Goal: Task Accomplishment & Management: Manage account settings

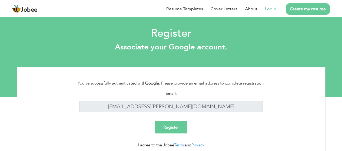
click at [175, 126] on input "Register" at bounding box center [171, 127] width 32 height 12
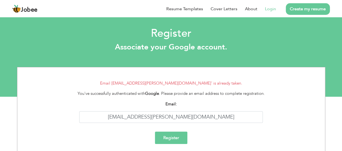
click at [270, 9] on link "Login" at bounding box center [270, 9] width 11 height 6
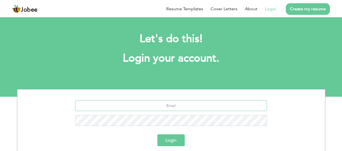
click at [186, 107] on input "text" at bounding box center [171, 105] width 192 height 11
type input "[EMAIL_ADDRESS][PERSON_NAME][DOMAIN_NAME]"
click at [167, 138] on button "Login" at bounding box center [170, 140] width 27 height 12
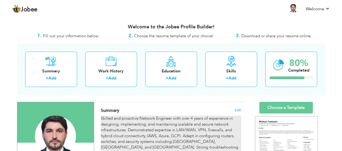
click at [194, 119] on div "Skilled and proactive Network Engineer with over 4 years of experience in desig…" at bounding box center [171, 145] width 140 height 58
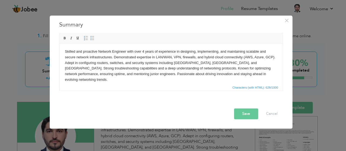
click at [144, 52] on body "Skilled and proactive Network Engineer with over 4 years of experience in desig…" at bounding box center [171, 66] width 213 height 34
click at [241, 114] on button "Save" at bounding box center [246, 114] width 24 height 11
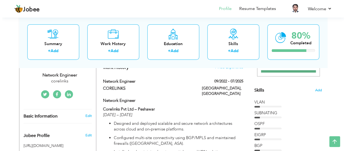
scroll to position [122, 0]
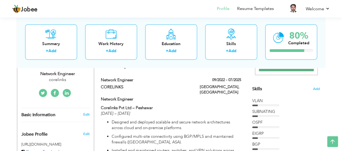
click at [50, 113] on span "Basic Information" at bounding box center [38, 115] width 34 height 5
type input "Muhammad"
type input "Farhad"
type input "03075885177"
select select "number:166"
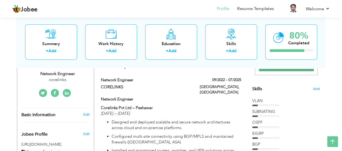
type input "Islambad"
type input "dera ismail khan"
select select "number:6"
type input "corelinks"
type input "network engineer"
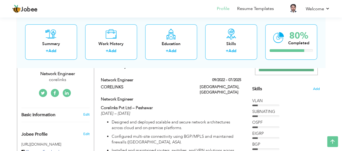
type input "https://www.linkedin.com/in/muhammad-farhad-227921347/"
type input "https://www.facebook.com/muhammad.farhad.357"
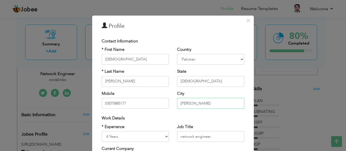
click at [214, 104] on input "[PERSON_NAME]" at bounding box center [210, 103] width 67 height 11
type input "d"
type input "Wah model town"
select select "number:21"
click at [214, 104] on input "Wah model town" at bounding box center [210, 103] width 67 height 11
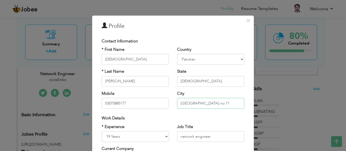
type input "[GEOGRAPHIC_DATA] no 11"
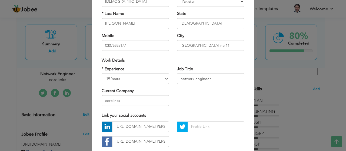
scroll to position [58, 0]
click at [152, 78] on select "Entry Level Less than 1 Year 1 Year 2 Years 3 Years 4 Years 5 Years 6 Years 7 Y…" at bounding box center [135, 78] width 67 height 11
click at [124, 77] on select "Entry Level Less than 1 Year 1 Year 2 Years 3 Years 4 Years 5 Years 6 Years 7 Y…" at bounding box center [135, 78] width 67 height 11
select select "number:4"
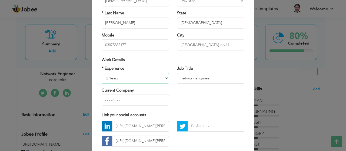
click at [102, 73] on select "Entry Level Less than 1 Year 1 Year 2 Years 3 Years 4 Years 5 Years 6 Years 7 Y…" at bounding box center [135, 78] width 67 height 11
click at [133, 99] on input "corelinks" at bounding box center [135, 100] width 67 height 11
type input "co"
click at [109, 79] on select "Entry Level Less than 1 Year 1 Year 2 Years 3 Years 4 Years 5 Years 6 Years 7 Y…" at bounding box center [135, 78] width 67 height 11
select select "number:5"
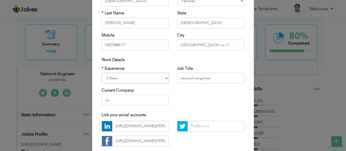
click at [102, 73] on select "Entry Level Less than 1 Year 1 Year 2 Years 3 Years 4 Years 5 Years 6 Years 7 Y…" at bounding box center [135, 78] width 67 height 11
click at [109, 101] on input "co" at bounding box center [135, 100] width 67 height 11
type input "c"
type input "p"
paste input "[PERSON_NAME] DAM PROJECT-"
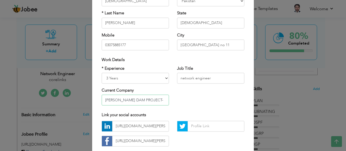
type input "DIAMER BASHA DAM PROJECT-"
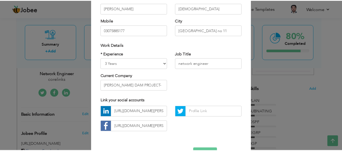
scroll to position [90, 0]
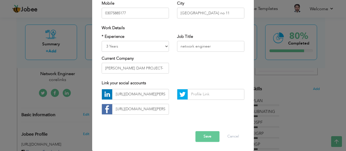
click at [207, 136] on button "Save" at bounding box center [208, 136] width 24 height 11
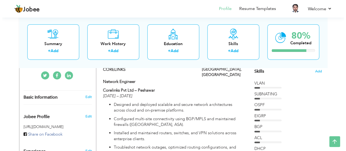
scroll to position [126, 0]
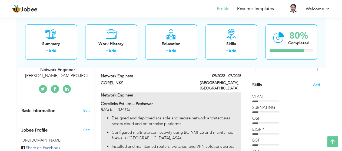
click at [140, 101] on p "Corelinks Pvt Ltd – Peshawar Aug 2022 – Jun 2025" at bounding box center [171, 107] width 140 height 12
type input "Network Engineer"
type input "CORELINKS"
type input "09/2022"
type input "07/2025"
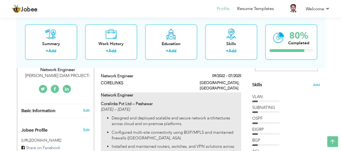
type input "[GEOGRAPHIC_DATA]"
type input "PESHAWAR"
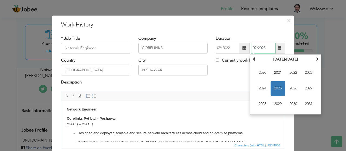
click at [264, 48] on input "07/2025" at bounding box center [263, 48] width 25 height 11
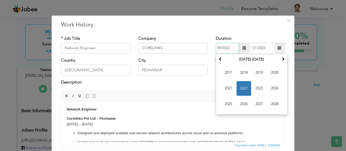
click at [230, 48] on input "09/2022" at bounding box center [227, 48] width 23 height 11
type input "09/2024"
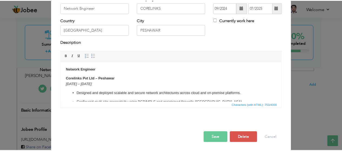
scroll to position [41, 0]
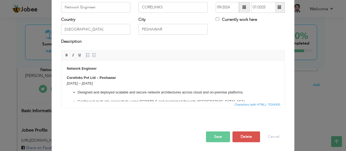
click at [219, 136] on button "Save" at bounding box center [218, 136] width 24 height 11
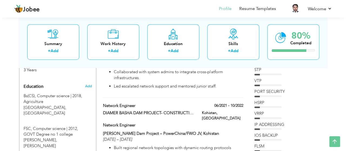
scroll to position [231, 0]
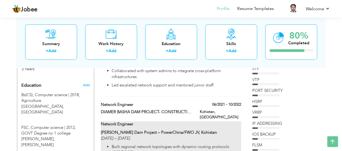
click at [209, 130] on p "Diamer Basha Dam Project – PowerChina/FWO JV, Kohistan May 2021 – Sep 2022" at bounding box center [171, 136] width 140 height 12
type input "DIAMER BASHA DAM PROJECT- CONSTRUCTION OF DAM AND TANGIR HYDROPOWER WORKS POWER…"
type input "06/2021"
type input "10/2022"
type input "[GEOGRAPHIC_DATA]"
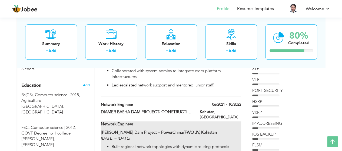
type input "Kohistan"
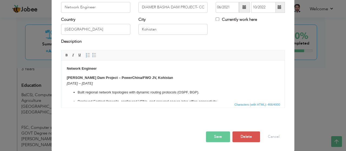
scroll to position [0, 0]
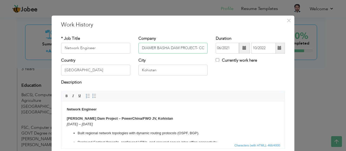
click at [193, 46] on input "DIAMER BASHA DAM PROJECT- CONSTRUCTION OF DAM AND TANGIR HYDROPOWER WORKS POWER…" at bounding box center [173, 48] width 69 height 11
type input "DIAMER BASHA DAM PROJECT- CONSTRUCTION OF DAM"
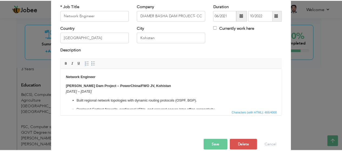
scroll to position [41, 0]
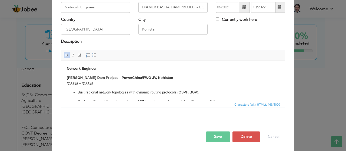
click at [170, 78] on p "Diamer Basha Dam Project – PowerChina/FWO JV, Kohistan May 2021 – Sep 2022" at bounding box center [173, 80] width 213 height 11
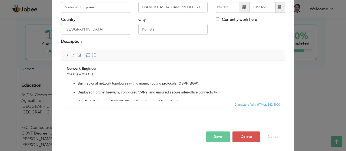
click at [219, 136] on button "Save" at bounding box center [218, 136] width 24 height 11
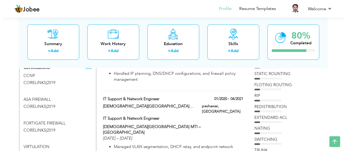
scroll to position [325, 0]
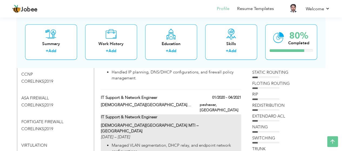
click at [177, 123] on p "Lady Reading Hospital MTI – Peshawar Dec 2019 – Mar 2021" at bounding box center [171, 131] width 140 height 17
type input "IT Support & Network Engineer"
type input "LADY Reading hospital MTI peshawar city kpk"
type input "01/2020"
type input "04/2021"
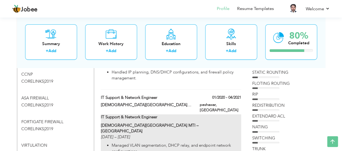
type input "peshawar"
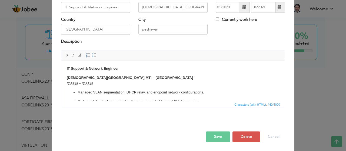
scroll to position [0, 0]
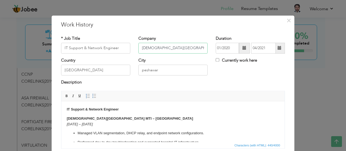
click at [199, 50] on input "LADY Reading hospital MTI peshawar city kpk" at bounding box center [173, 48] width 69 height 11
type input "L"
click at [288, 20] on span "×" at bounding box center [289, 21] width 5 height 10
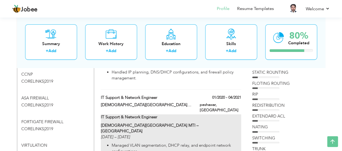
click at [167, 123] on p "Lady Reading Hospital MTI – Peshawar Dec 2019 – Mar 2021" at bounding box center [171, 131] width 140 height 17
type input "LADY Reading hospital MTI peshawar city kpk"
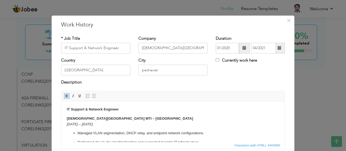
click at [137, 119] on p "Lady Reading Hospital MTI – Peshawar Dec 2019 – Mar 2021" at bounding box center [173, 121] width 213 height 11
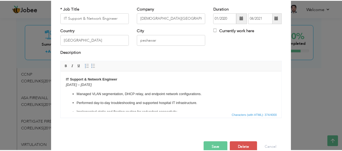
scroll to position [41, 0]
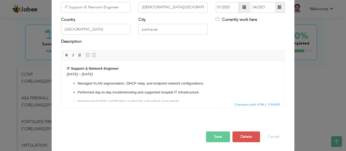
click at [218, 138] on button "Save" at bounding box center [218, 136] width 24 height 11
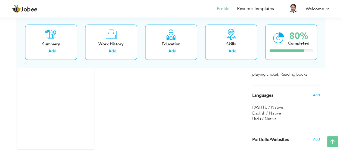
scroll to position [766, 0]
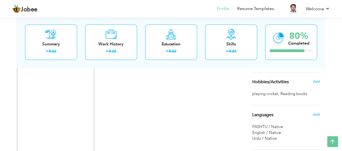
click at [283, 93] on span "Reading books ," at bounding box center [295, 94] width 28 height 6
click at [317, 82] on span "Add" at bounding box center [316, 81] width 7 height 5
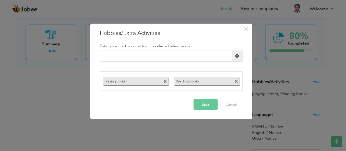
click at [238, 82] on span at bounding box center [237, 82] width 4 height 4
click at [165, 81] on span at bounding box center [166, 82] width 4 height 4
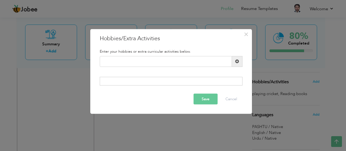
click at [203, 103] on button "Save" at bounding box center [206, 99] width 24 height 11
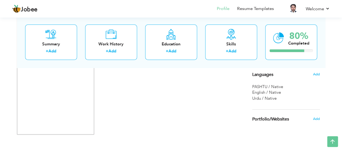
scroll to position [796, 0]
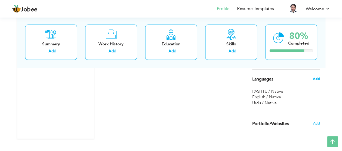
click at [319, 78] on span "Add" at bounding box center [316, 79] width 7 height 5
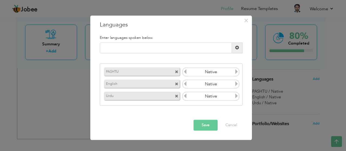
click at [237, 85] on icon at bounding box center [236, 84] width 5 height 5
click at [185, 84] on icon at bounding box center [185, 84] width 5 height 5
click at [186, 99] on icon at bounding box center [185, 96] width 5 height 5
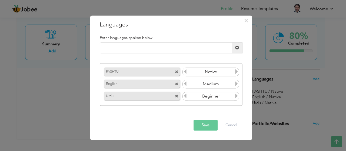
click at [237, 96] on icon at bounding box center [236, 96] width 5 height 5
click at [186, 98] on icon at bounding box center [185, 96] width 5 height 5
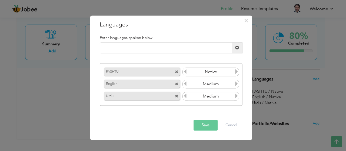
click at [236, 83] on icon at bounding box center [236, 84] width 5 height 5
click at [238, 73] on icon at bounding box center [236, 72] width 5 height 5
click at [184, 73] on icon at bounding box center [185, 72] width 5 height 5
click at [236, 72] on icon at bounding box center [236, 72] width 5 height 5
click at [236, 84] on icon at bounding box center [236, 84] width 5 height 5
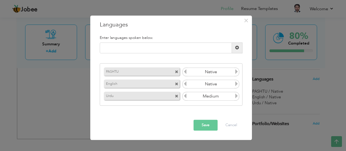
click at [185, 85] on icon at bounding box center [185, 84] width 5 height 5
click at [236, 82] on icon at bounding box center [236, 84] width 5 height 5
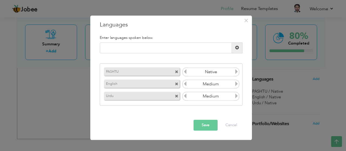
click at [211, 123] on button "Save" at bounding box center [206, 125] width 24 height 11
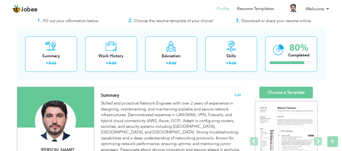
scroll to position [0, 0]
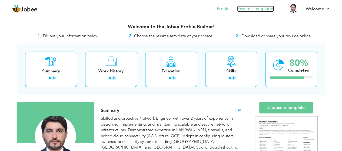
click at [248, 8] on link "Resume Templates" at bounding box center [255, 9] width 37 height 6
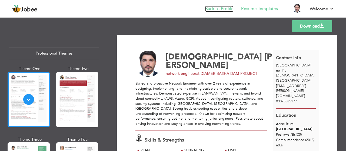
click at [217, 8] on link "Back to Profile" at bounding box center [219, 9] width 28 height 6
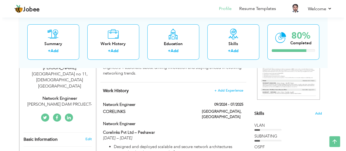
scroll to position [101, 0]
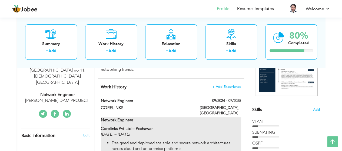
click at [156, 126] on p "Corelinks Pvt Ltd – [GEOGRAPHIC_DATA] [DATE] – [DATE]" at bounding box center [171, 132] width 140 height 12
type input "Network Engineer"
type input "CORELINKS"
type input "09/2024"
type input "07/2025"
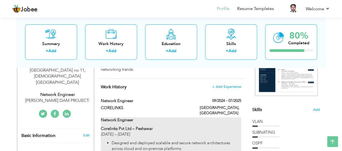
type input "[GEOGRAPHIC_DATA]"
type input "PESHAWAR"
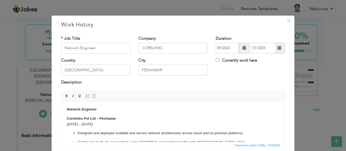
click at [117, 119] on p "Corelinks Pvt Ltd – [GEOGRAPHIC_DATA] [DATE] – [DATE]" at bounding box center [173, 121] width 213 height 11
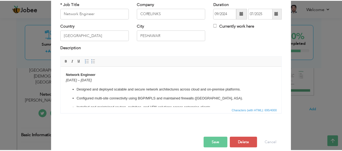
scroll to position [41, 0]
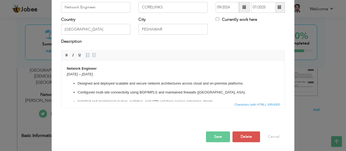
click at [219, 134] on button "Save" at bounding box center [218, 136] width 24 height 11
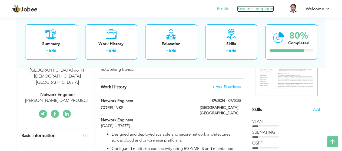
click at [262, 11] on link "Resume Templates" at bounding box center [255, 9] width 37 height 6
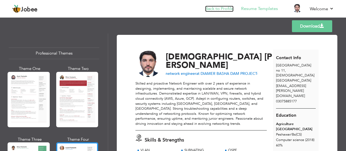
click at [218, 8] on link "Back to Profile" at bounding box center [219, 9] width 28 height 6
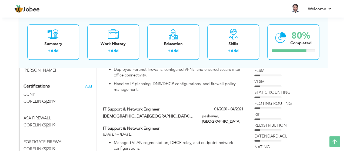
scroll to position [312, 0]
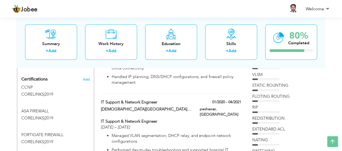
click at [170, 107] on label "LADY Reading hospital MTI peshawar city kpk" at bounding box center [146, 110] width 91 height 6
type input "IT Support & Network Engineer"
type input "LADY Reading hospital MTI peshawar city kpk"
type input "01/2020"
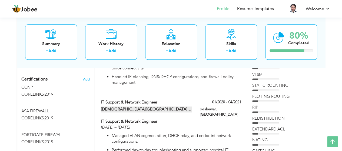
type input "04/2021"
type input "[GEOGRAPHIC_DATA]"
type input "peshawar"
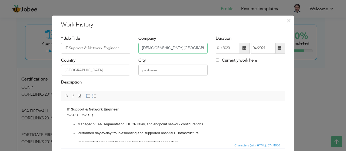
click at [198, 49] on input "LADY Reading hospital MTI peshawar city kpk" at bounding box center [173, 48] width 69 height 11
type input "[DEMOGRAPHIC_DATA][GEOGRAPHIC_DATA]"
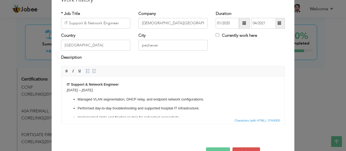
scroll to position [41, 0]
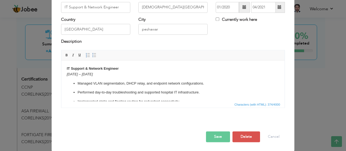
click at [212, 135] on button "Save" at bounding box center [218, 136] width 24 height 11
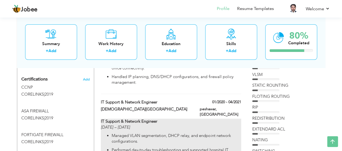
click at [169, 133] on p "Managed VLAN segmentation, DHCP relay, and endpoint network configurations." at bounding box center [176, 139] width 129 height 12
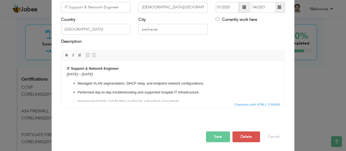
scroll to position [0, 0]
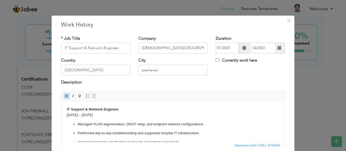
click at [122, 110] on p "IT Support & Network Engineer Dec 2019 – Mar 2021" at bounding box center [173, 112] width 213 height 11
click at [66, 116] on html "Dec 2019 – Mar 2021 Managed VLAN segmentation, DHCP relay, and endpoint network…" at bounding box center [172, 126] width 223 height 50
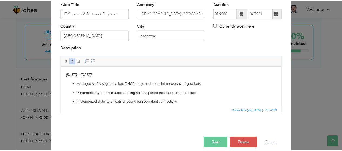
scroll to position [41, 0]
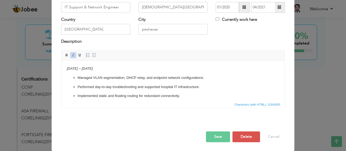
click at [207, 136] on button "Save" at bounding box center [218, 136] width 24 height 11
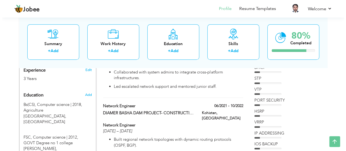
scroll to position [219, 0]
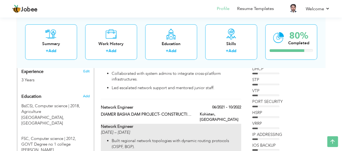
click at [154, 124] on p "Network Engineer May 2021 – Sep 2022" at bounding box center [171, 130] width 140 height 12
type input "Network Engineer"
type input "DIAMER BASHA DAM PROJECT- CONSTRUCTION OF DAM"
type input "06/2021"
type input "10/2022"
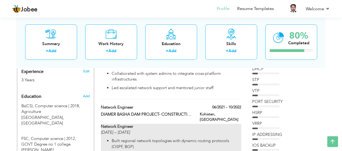
type input "Kohistan"
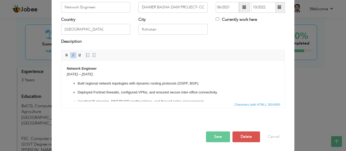
scroll to position [0, 0]
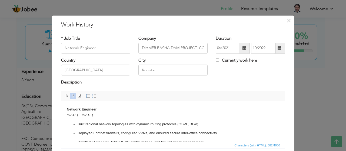
click at [99, 109] on p "Network Engineer May 2021 – Sep 2022" at bounding box center [173, 112] width 213 height 11
click at [67, 113] on em "[DATE] – [DATE]" at bounding box center [80, 115] width 26 height 4
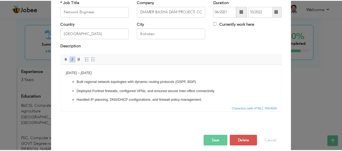
scroll to position [41, 0]
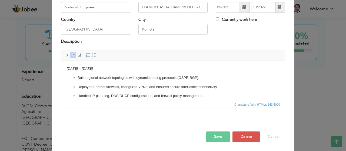
click at [211, 133] on button "Save" at bounding box center [218, 136] width 24 height 11
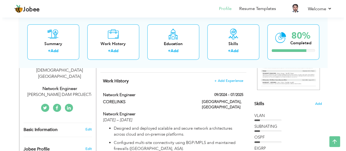
scroll to position [113, 0]
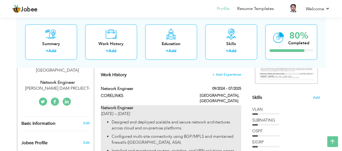
click at [149, 105] on p "Network Engineer Aug 2022 – Jun 2025" at bounding box center [171, 111] width 140 height 12
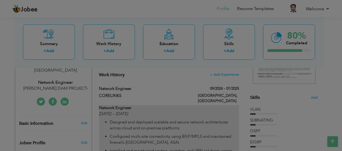
type input "CORELINKS"
type input "09/2024"
type input "07/2025"
type input "[GEOGRAPHIC_DATA]"
type input "PESHAWAR"
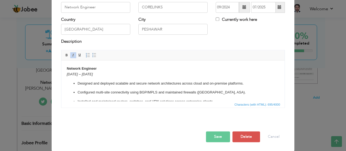
scroll to position [0, 0]
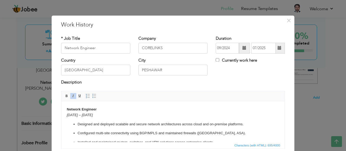
click at [99, 109] on p "Network Engineer Aug 2022 – Jun 2025" at bounding box center [173, 112] width 213 height 11
click at [67, 114] on em "[DATE] – [DATE]" at bounding box center [80, 115] width 26 height 4
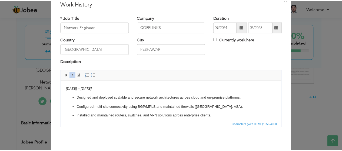
scroll to position [41, 0]
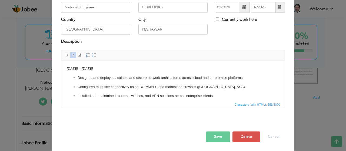
click at [208, 139] on button "Save" at bounding box center [218, 136] width 24 height 11
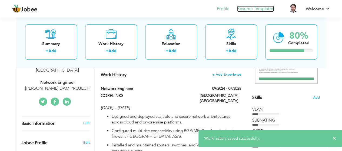
click at [259, 7] on link "Resume Templates" at bounding box center [255, 9] width 37 height 6
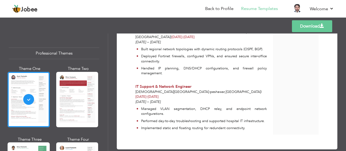
scroll to position [377, 0]
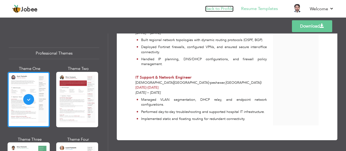
click at [214, 10] on link "Back to Profile" at bounding box center [219, 9] width 28 height 6
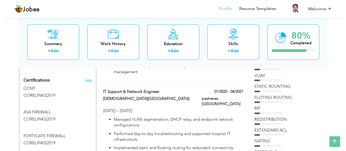
scroll to position [306, 0]
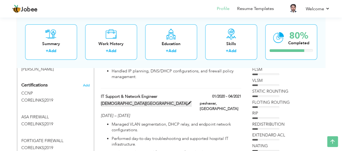
click at [174, 101] on label "[DEMOGRAPHIC_DATA][GEOGRAPHIC_DATA]" at bounding box center [146, 104] width 91 height 6
type input "IT Support & Network Engineer"
type input "[DEMOGRAPHIC_DATA][GEOGRAPHIC_DATA]"
type input "01/2020"
type input "04/2021"
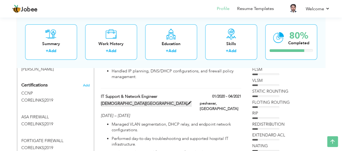
type input "[GEOGRAPHIC_DATA]"
type input "peshawar"
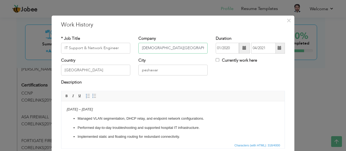
click at [201, 50] on input "[DEMOGRAPHIC_DATA][GEOGRAPHIC_DATA]" at bounding box center [173, 48] width 69 height 11
type input "[DEMOGRAPHIC_DATA][GEOGRAPHIC_DATA]"
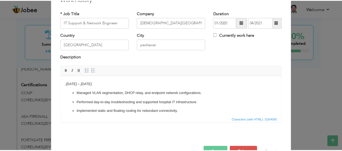
scroll to position [41, 0]
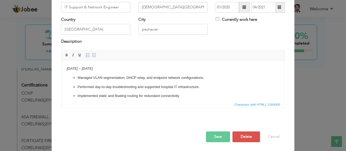
click at [215, 135] on button "Save" at bounding box center [218, 136] width 24 height 11
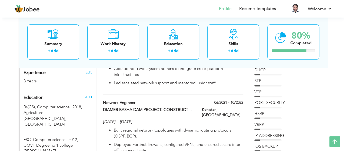
scroll to position [212, 0]
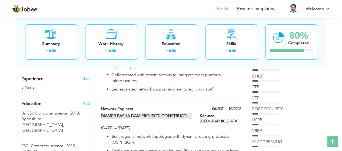
click at [174, 113] on label "DIAMER BASHA DAM PROJECT- CONSTRUCTION OF DAM" at bounding box center [146, 116] width 91 height 6
type input "Network Engineer"
type input "DIAMER BASHA DAM PROJECT- CONSTRUCTION OF DAM"
type input "06/2021"
type input "10/2022"
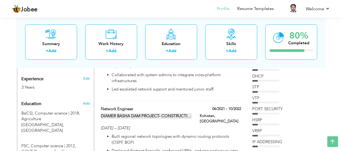
type input "Kohistan"
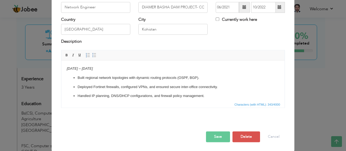
scroll to position [0, 0]
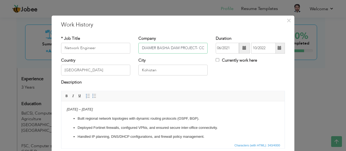
click at [200, 48] on input "DIAMER BASHA DAM PROJECT- CONSTRUCTION OF DAM" at bounding box center [173, 48] width 69 height 11
type input "DIAMER BASHA DAM PROJECT"
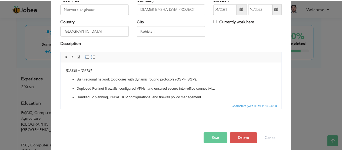
scroll to position [41, 0]
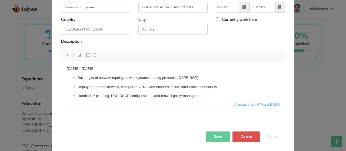
click at [218, 139] on button "Save" at bounding box center [218, 136] width 24 height 11
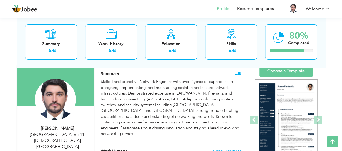
scroll to position [35, 0]
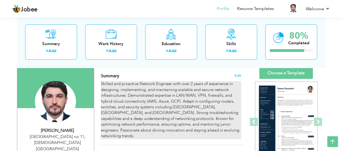
click at [193, 84] on div "Skilled and proactive Network Engineer with over 2 years of experience in desig…" at bounding box center [171, 110] width 140 height 58
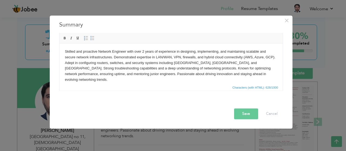
click at [144, 50] on body "Skilled and proactive Network Engineer with over 2 years of experience in desig…" at bounding box center [171, 66] width 213 height 34
click at [252, 112] on button "Save" at bounding box center [246, 114] width 24 height 11
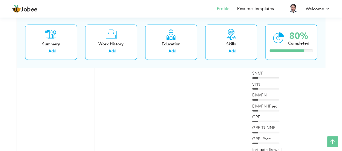
scroll to position [801, 0]
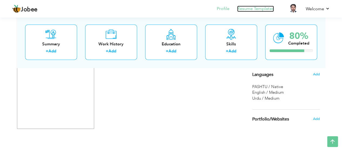
click at [262, 9] on link "Resume Templates" at bounding box center [255, 9] width 37 height 6
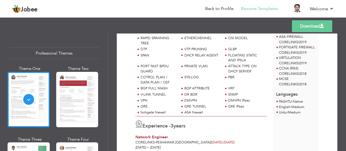
scroll to position [176, 0]
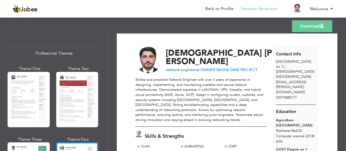
scroll to position [0, 0]
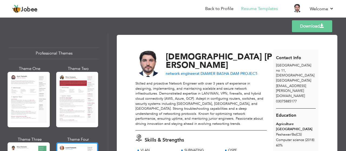
click at [315, 27] on link "Download" at bounding box center [312, 26] width 40 height 12
click at [221, 9] on link "Back to Profile" at bounding box center [219, 9] width 28 height 6
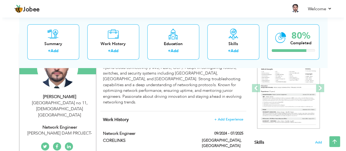
scroll to position [72, 0]
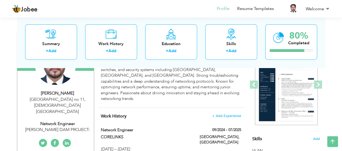
click at [57, 97] on div "[STREET_ADDRESS][DEMOGRAPHIC_DATA]" at bounding box center [57, 106] width 73 height 19
type input "[DEMOGRAPHIC_DATA]"
type input "[PERSON_NAME]"
type input "03075885177"
select select "number:166"
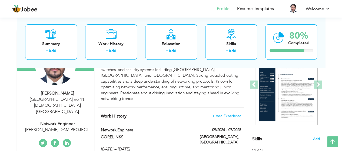
type input "[DEMOGRAPHIC_DATA]"
type input "[GEOGRAPHIC_DATA] no 11"
select select "number:5"
type input "[PERSON_NAME] DAM PROJECT-"
type input "network engineer"
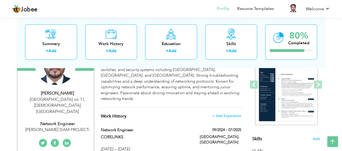
type input "[URL][DOMAIN_NAME][PERSON_NAME]"
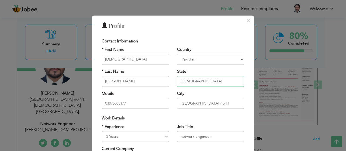
click at [202, 82] on input "[DEMOGRAPHIC_DATA]" at bounding box center [210, 81] width 67 height 11
type input "I"
type input "wah cantt"
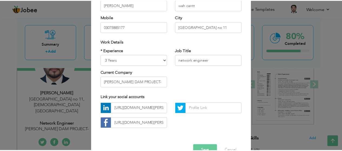
scroll to position [79, 0]
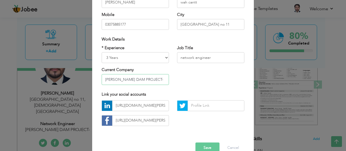
click at [163, 80] on input "DIAMER BASHA DAM PROJECT-" at bounding box center [135, 79] width 67 height 11
type input "D"
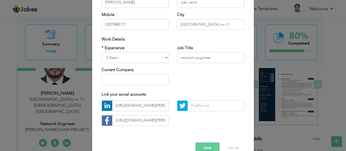
click at [196, 146] on button "Save" at bounding box center [208, 148] width 24 height 11
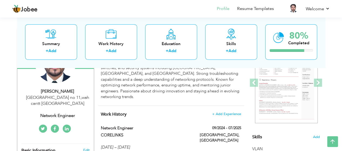
scroll to position [80, 0]
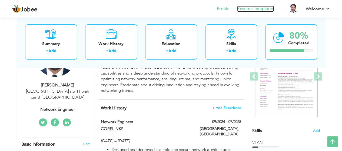
click at [255, 9] on link "Resume Templates" at bounding box center [255, 9] width 37 height 6
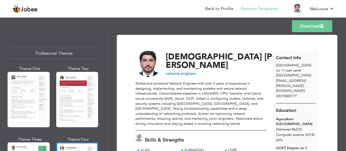
click at [303, 27] on link "Download" at bounding box center [312, 26] width 40 height 12
click at [307, 23] on link "Download" at bounding box center [312, 26] width 40 height 12
click at [205, 71] on div "network engineer" at bounding box center [220, 73] width 108 height 5
click at [216, 8] on link "Back to Profile" at bounding box center [219, 9] width 28 height 6
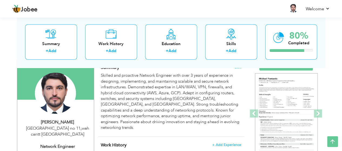
scroll to position [36, 0]
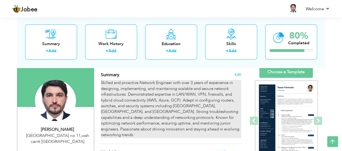
click at [180, 99] on div "Skilled and proactive Network Engineer with over 3 years of experience in desig…" at bounding box center [171, 109] width 140 height 58
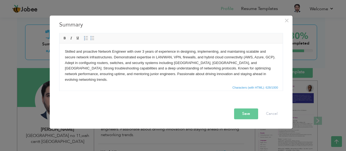
click at [188, 64] on body "Skilled and proactive Network Engineer with over 3 years of experience in desig…" at bounding box center [171, 66] width 213 height 34
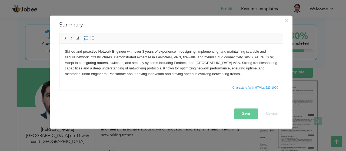
click at [263, 57] on body "Skilled and proactive Network Engineer with over 3 years of experience in desig…" at bounding box center [171, 63] width 213 height 28
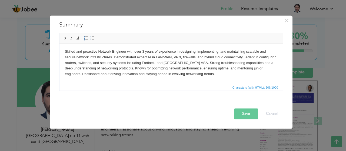
click at [100, 57] on body "Skilled and proactive Network Engineer with over 3 years of experience in desig…" at bounding box center [171, 63] width 213 height 28
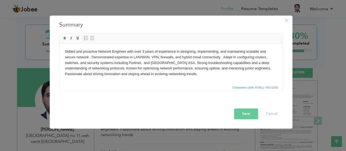
click at [208, 56] on body "Skilled and proactive Network Engineer with over 3 years of experience in desig…" at bounding box center [171, 63] width 213 height 28
click at [248, 115] on button "Save" at bounding box center [246, 114] width 24 height 11
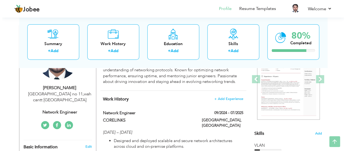
scroll to position [87, 0]
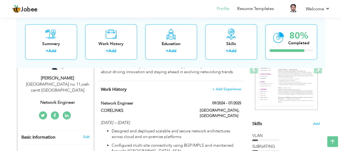
click at [47, 139] on span "Basic Information" at bounding box center [38, 137] width 34 height 5
type input "[DEMOGRAPHIC_DATA]"
type input "[PERSON_NAME]"
type input "03075885177"
select select "number:166"
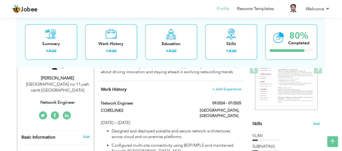
type input "wah cantt"
type input "[GEOGRAPHIC_DATA] no 11"
select select "number:5"
type input "network engineer"
type input "[URL][DOMAIN_NAME][PERSON_NAME]"
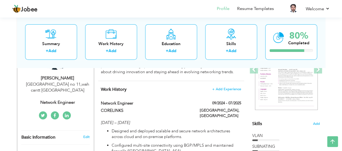
type input "[URL][DOMAIN_NAME][PERSON_NAME]"
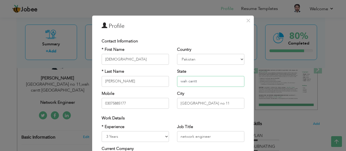
click at [200, 81] on input "wah cantt" at bounding box center [210, 81] width 67 height 11
type input "w"
type input "[GEOGRAPHIC_DATA]"
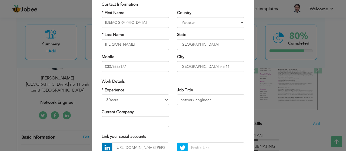
scroll to position [42, 0]
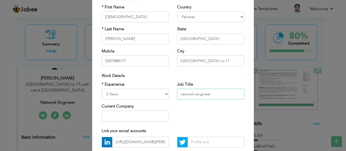
click at [181, 93] on input "network engineer" at bounding box center [210, 94] width 67 height 11
click at [196, 93] on input "Network engineer" at bounding box center [210, 94] width 67 height 11
type input "Network Engineer"
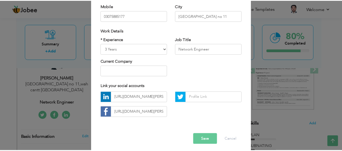
scroll to position [90, 0]
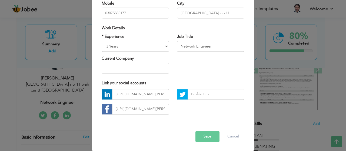
click at [201, 136] on button "Save" at bounding box center [208, 136] width 24 height 11
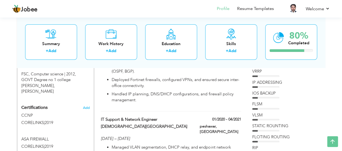
scroll to position [289, 0]
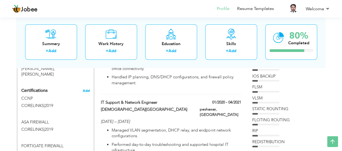
click at [85, 89] on span "Add" at bounding box center [86, 91] width 7 height 4
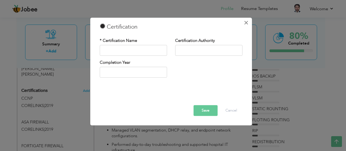
click at [245, 23] on span "×" at bounding box center [246, 23] width 5 height 10
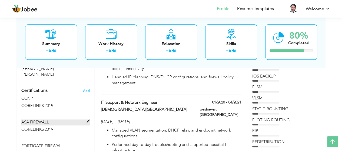
click at [87, 120] on span at bounding box center [88, 122] width 4 height 4
type input "ASA FIREWALL"
type input "CORELINKS"
type input "2019"
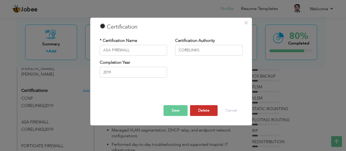
click at [205, 113] on button "Delete" at bounding box center [204, 110] width 28 height 11
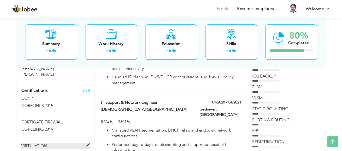
click at [89, 144] on span at bounding box center [88, 146] width 4 height 4
type input "VIRTULATION"
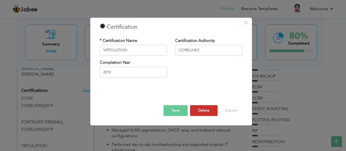
click at [205, 112] on button "Delete" at bounding box center [204, 110] width 28 height 11
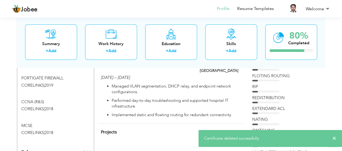
scroll to position [334, 0]
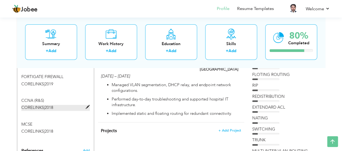
click at [86, 105] on span at bounding box center [88, 107] width 4 height 4
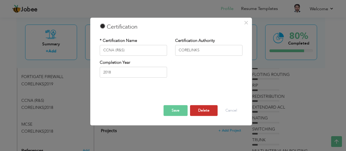
click at [198, 106] on button "Delete" at bounding box center [204, 110] width 28 height 11
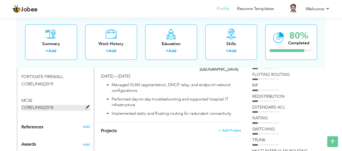
click at [87, 105] on span at bounding box center [88, 107] width 4 height 4
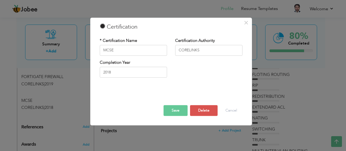
click at [170, 110] on button "Save" at bounding box center [176, 110] width 24 height 11
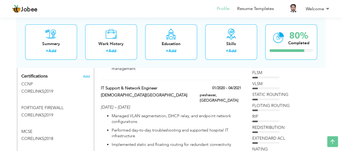
scroll to position [307, 0]
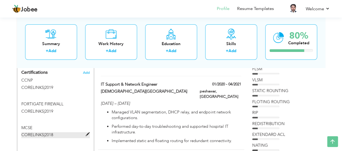
click at [87, 133] on span at bounding box center [88, 135] width 4 height 4
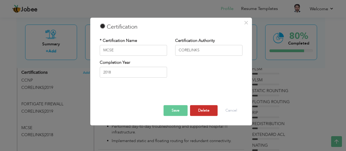
click at [202, 111] on button "Delete" at bounding box center [204, 110] width 28 height 11
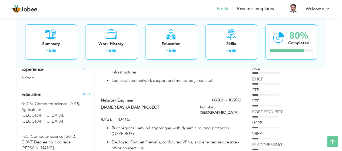
scroll to position [218, 0]
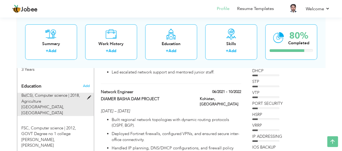
click at [90, 96] on span at bounding box center [90, 98] width 7 height 4
type input "Bs(CS)"
type input "Computer science"
type input "2018"
type input "Agriculture university of peshawar"
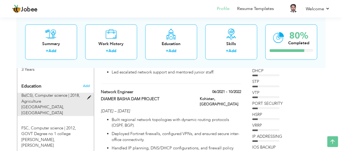
type input "60"
radio input "true"
type input "Peshawar"
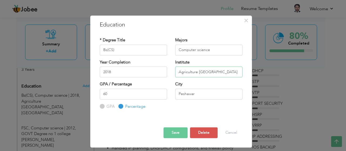
click at [237, 71] on input "Agriculture university of peshawar" at bounding box center [208, 72] width 67 height 11
type input "A"
type input "AUP"
click at [143, 94] on input "60" at bounding box center [133, 94] width 67 height 11
type input "6"
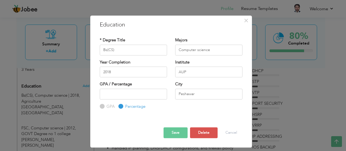
click at [173, 133] on button "Save" at bounding box center [176, 133] width 24 height 11
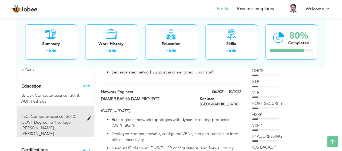
click at [88, 117] on span at bounding box center [90, 119] width 7 height 4
type input "FSC"
type input "2012"
type input "GOVT Degree no 1 college dera ismail khan"
type input "79"
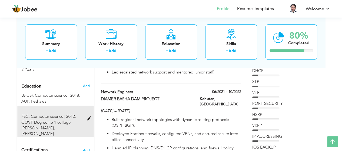
type input "dera ismail khan"
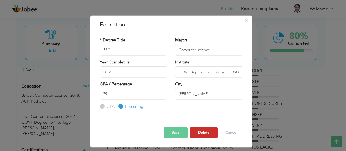
click at [205, 132] on button "Delete" at bounding box center [204, 133] width 28 height 11
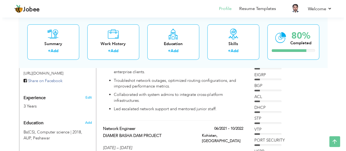
scroll to position [179, 0]
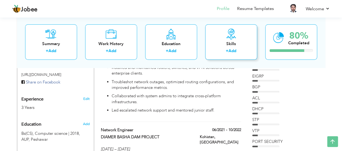
click at [231, 44] on div "Skills" at bounding box center [231, 44] width 43 height 6
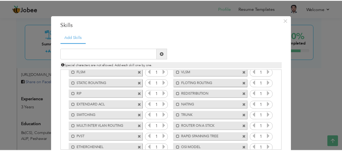
scroll to position [0, 0]
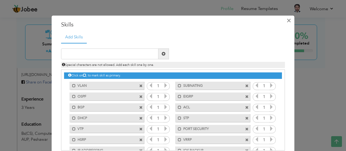
click at [287, 19] on span "×" at bounding box center [289, 21] width 5 height 10
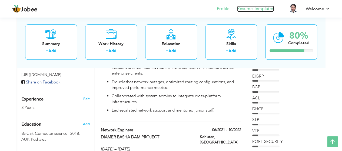
click at [260, 10] on link "Resume Templates" at bounding box center [255, 9] width 37 height 6
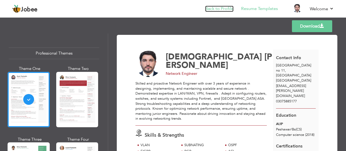
click at [225, 9] on link "Back to Profile" at bounding box center [219, 9] width 28 height 6
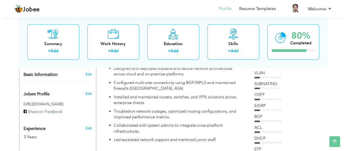
scroll to position [142, 0]
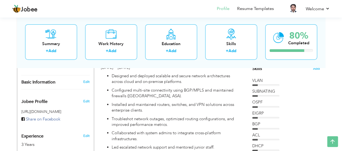
drag, startPoint x: 344, startPoint y: 13, endPoint x: 341, endPoint y: 34, distance: 21.3
click at [86, 82] on link "Edit" at bounding box center [86, 82] width 6 height 5
type input "[DEMOGRAPHIC_DATA]"
type input "[PERSON_NAME]"
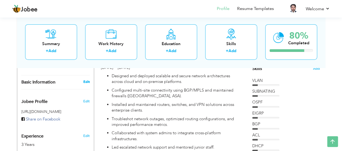
type input "03075885177"
select select "number:166"
type input "[GEOGRAPHIC_DATA]"
type input "[GEOGRAPHIC_DATA] no 11"
select select "number:5"
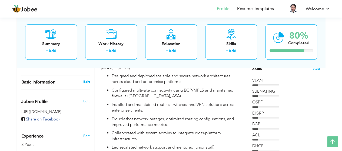
type input "Network Engineer"
type input "[URL][DOMAIN_NAME][PERSON_NAME]"
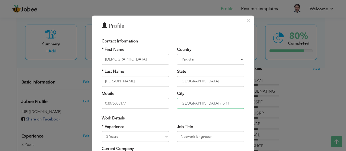
click at [229, 104] on input "Wah model town street no 11" at bounding box center [210, 103] width 67 height 11
type input "W"
type input "S"
type input "s"
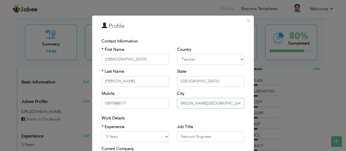
type input "[PERSON_NAME][GEOGRAPHIC_DATA] no 5 house no=11"
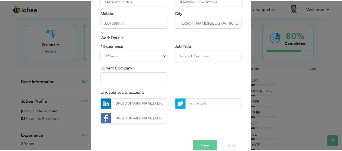
scroll to position [90, 0]
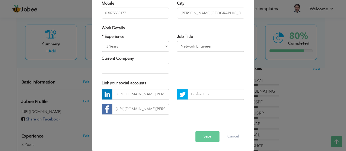
click at [208, 136] on button "Save" at bounding box center [208, 136] width 24 height 11
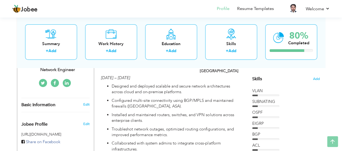
scroll to position [160, 0]
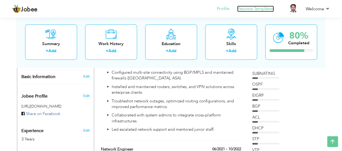
click at [243, 9] on link "Resume Templates" at bounding box center [255, 9] width 37 height 6
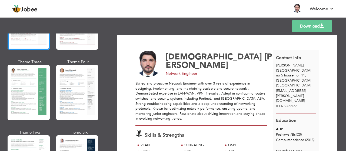
scroll to position [79, 0]
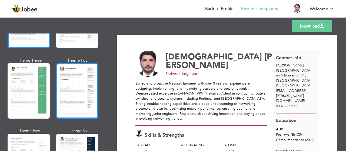
click at [81, 97] on div at bounding box center [77, 90] width 42 height 55
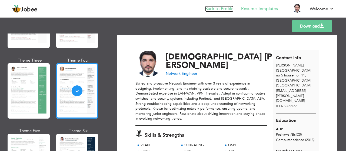
click at [218, 8] on link "Back to Profile" at bounding box center [219, 9] width 28 height 6
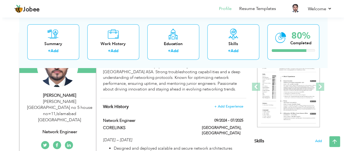
scroll to position [72, 0]
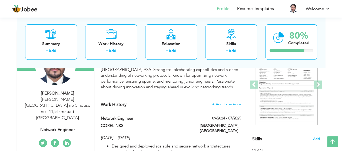
click at [62, 93] on div "[PERSON_NAME]" at bounding box center [57, 93] width 73 height 6
type input "[DEMOGRAPHIC_DATA]"
type input "[PERSON_NAME]"
type input "03075885177"
select select "number:166"
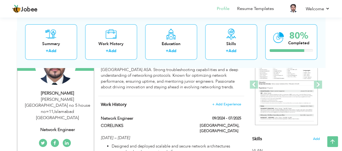
type input "[GEOGRAPHIC_DATA]"
type input "[PERSON_NAME][GEOGRAPHIC_DATA] no 5 house no=11"
select select "number:5"
type input "Network Engineer"
type input "[URL][DOMAIN_NAME][PERSON_NAME]"
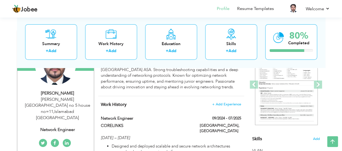
type input "[URL][DOMAIN_NAME][PERSON_NAME]"
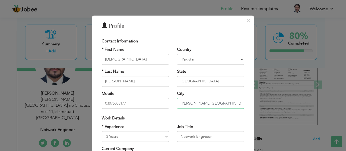
click at [180, 103] on input "[PERSON_NAME][GEOGRAPHIC_DATA] no 5 house no=11" at bounding box center [210, 103] width 67 height 11
type input "[PERSON_NAME] street no 5 house no=11"
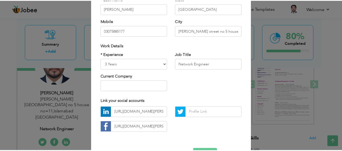
scroll to position [75, 0]
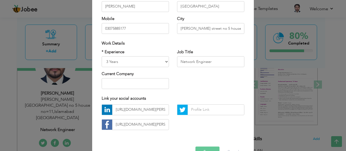
click at [202, 149] on button "Save" at bounding box center [208, 152] width 24 height 11
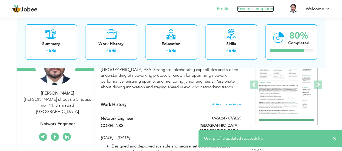
click at [246, 8] on link "Resume Templates" at bounding box center [255, 9] width 37 height 6
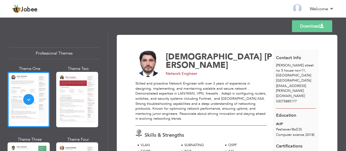
click at [313, 29] on link "Download" at bounding box center [312, 26] width 40 height 12
